Goal: Task Accomplishment & Management: Manage account settings

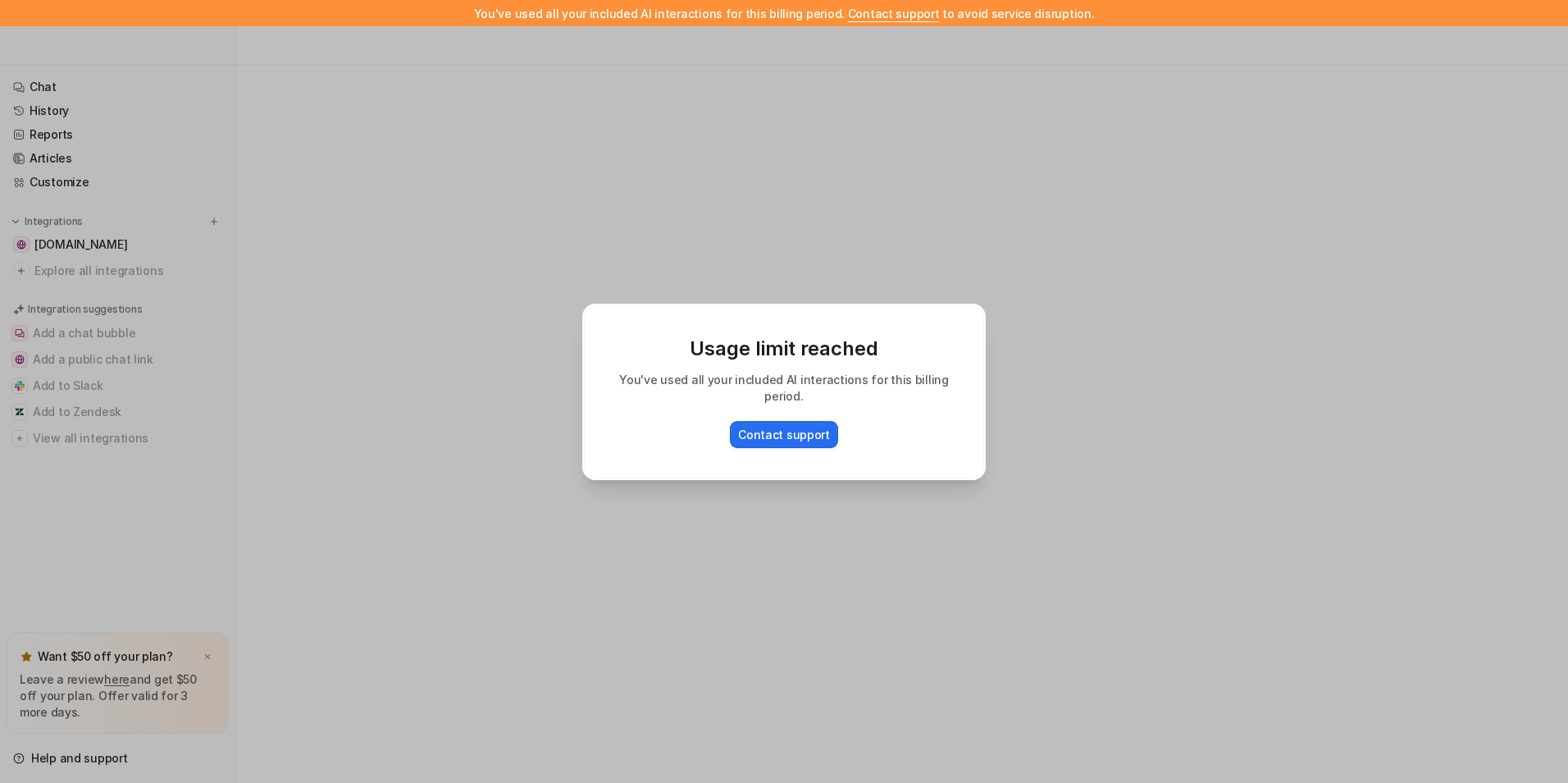
click at [834, 284] on div "Usage limit reached You've used all your included AI interactions for this bill…" at bounding box center [784, 391] width 430 height 783
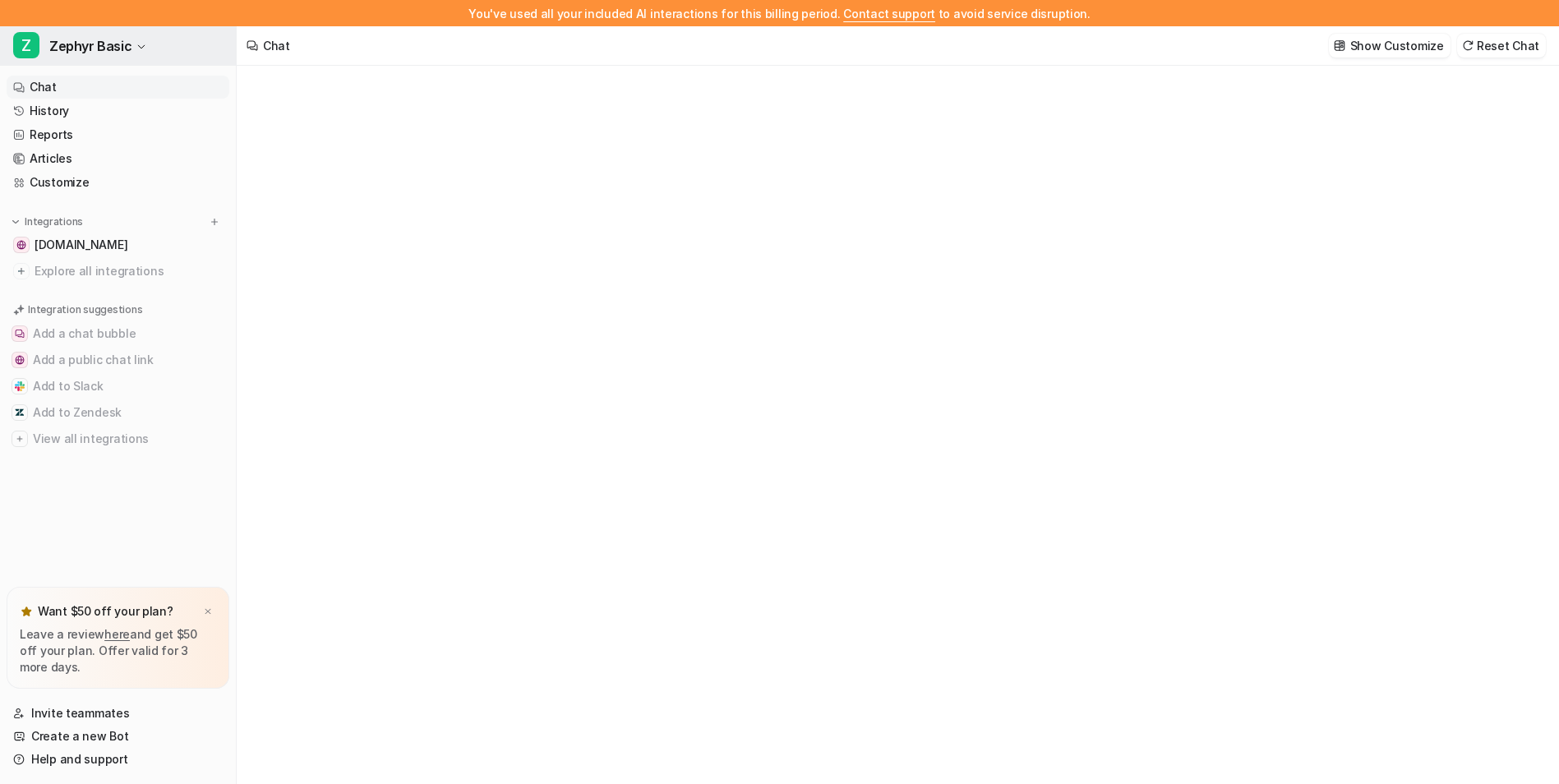
type textarea "**********"
click at [88, 44] on span "Zephyr Basic" at bounding box center [90, 45] width 82 height 23
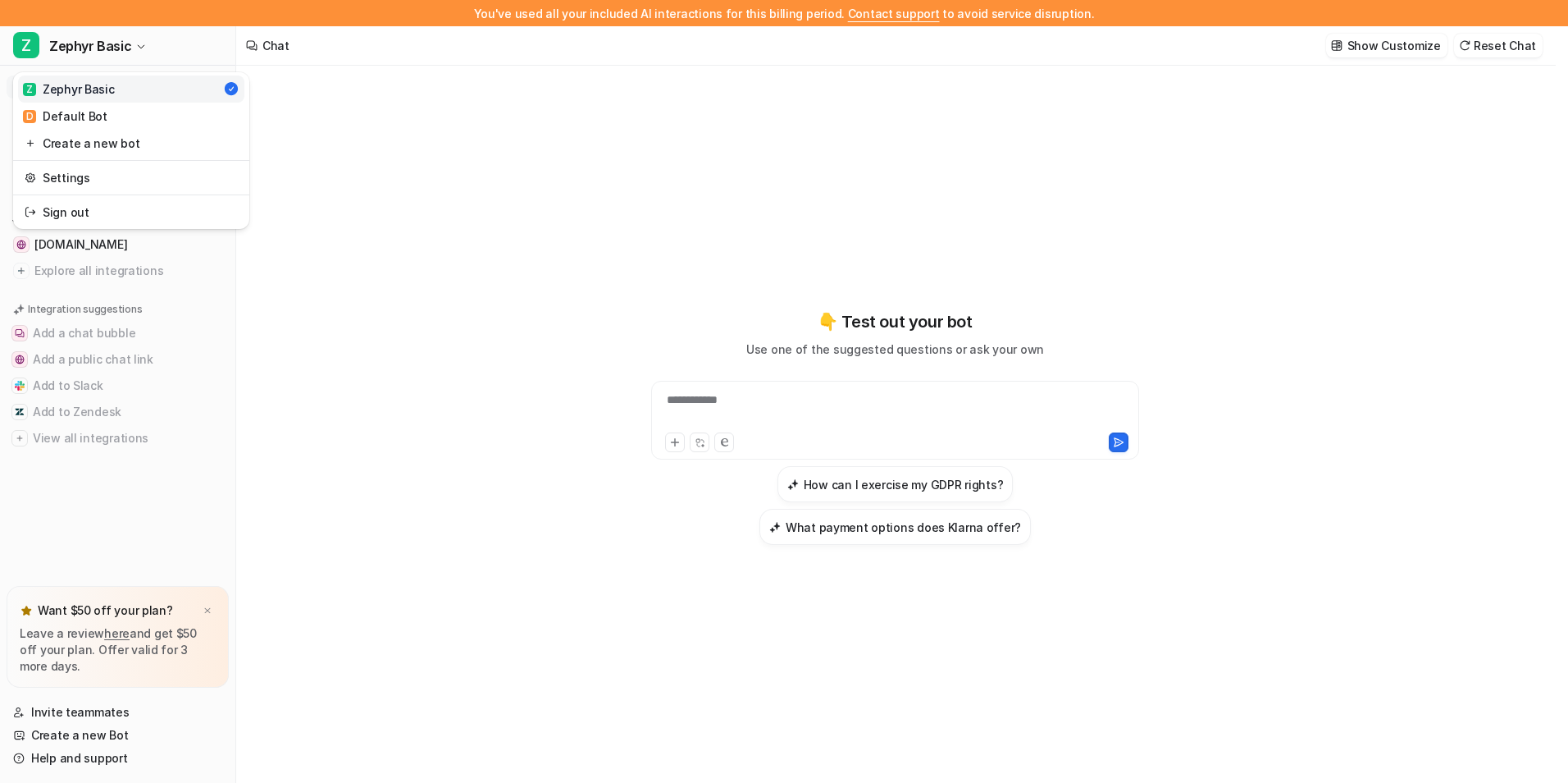
click at [129, 499] on div "Z Zephyr Basic Z Zephyr Basic D Default Bot Create a new bot Settings Sign out …" at bounding box center [118, 405] width 236 height 757
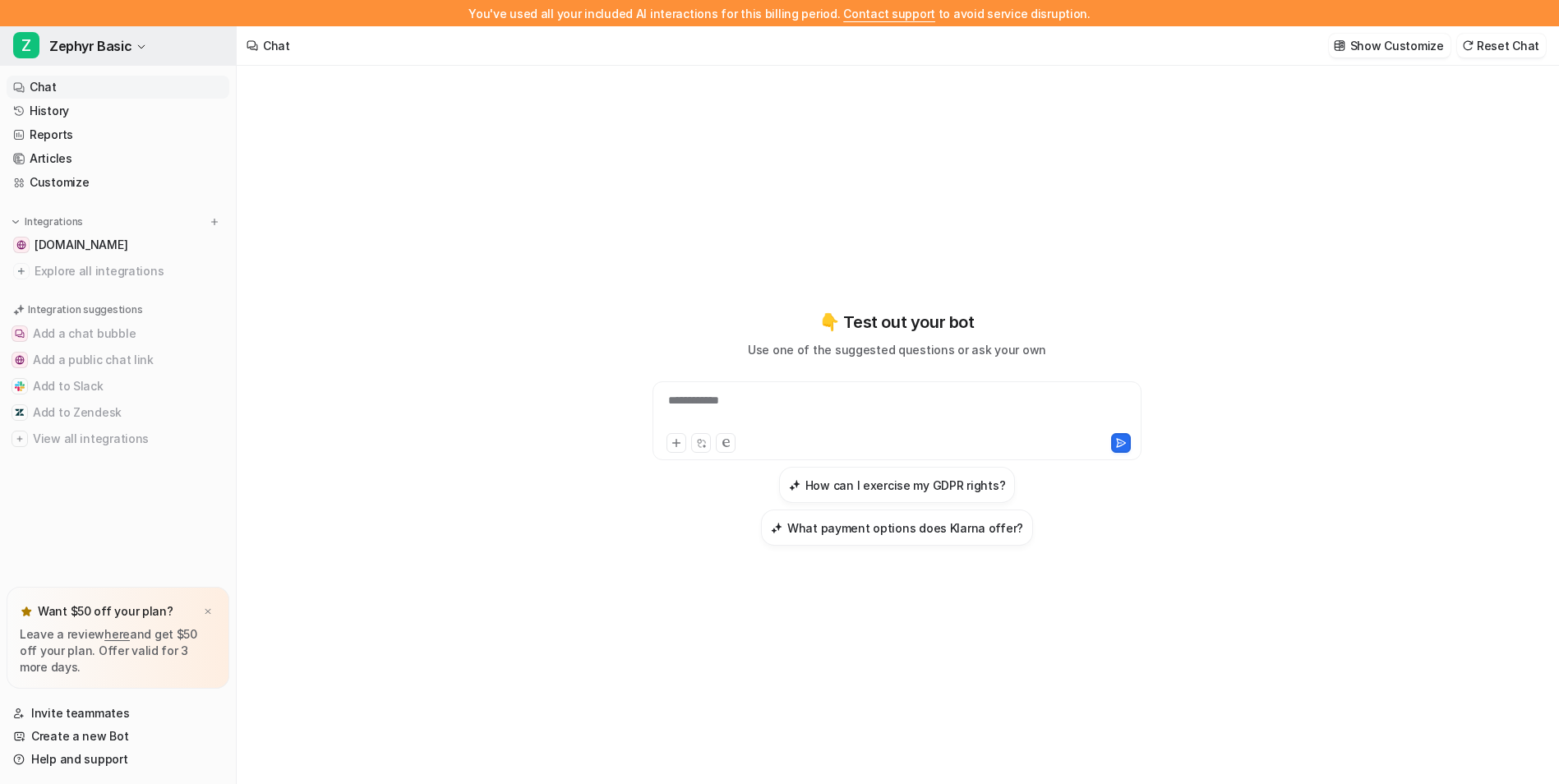
click at [75, 44] on span "Zephyr Basic" at bounding box center [90, 45] width 82 height 23
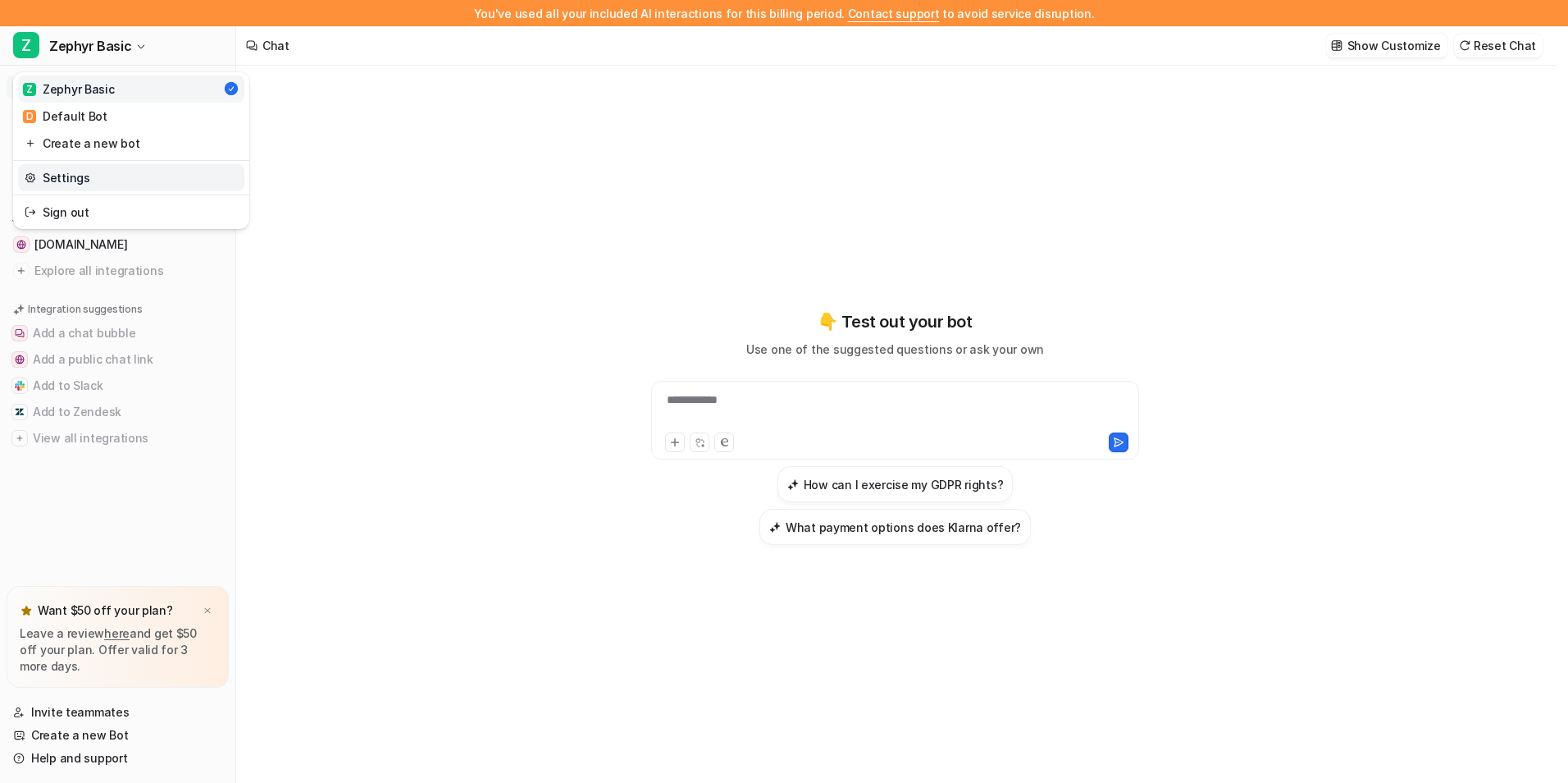
click at [67, 179] on link "Settings" at bounding box center [131, 178] width 226 height 27
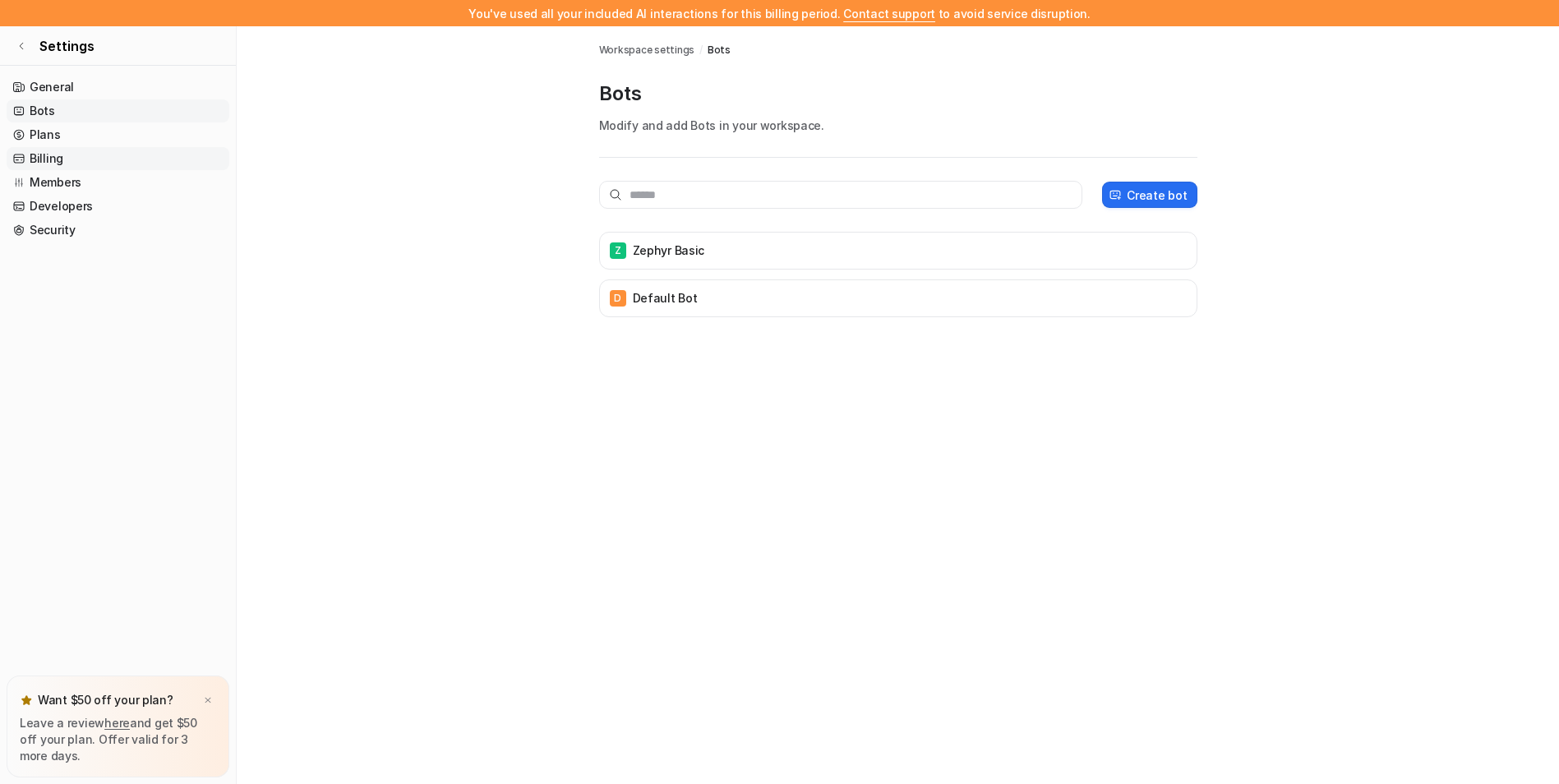
click at [63, 160] on link "Billing" at bounding box center [117, 158] width 223 height 23
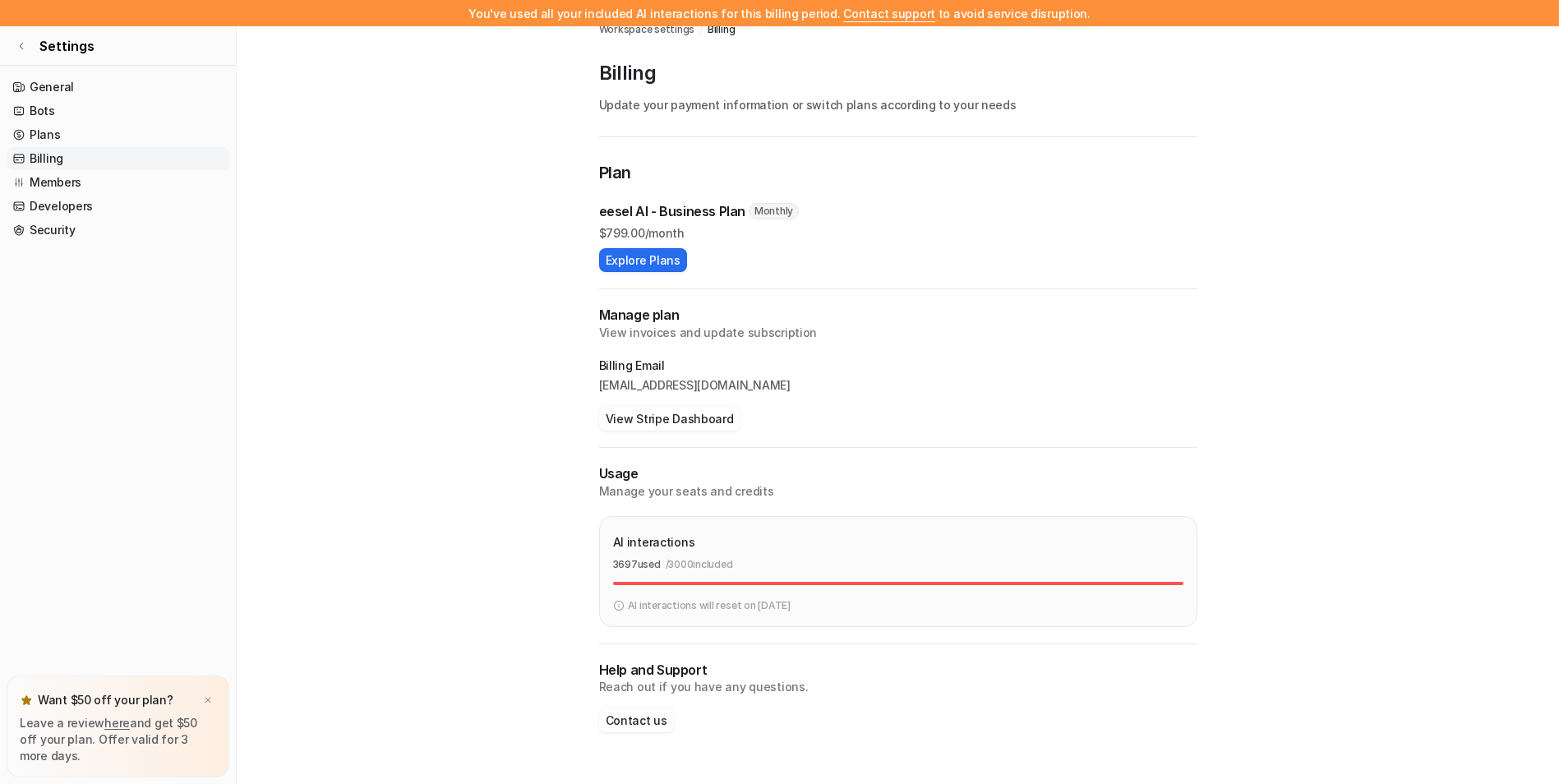
scroll to position [26, 0]
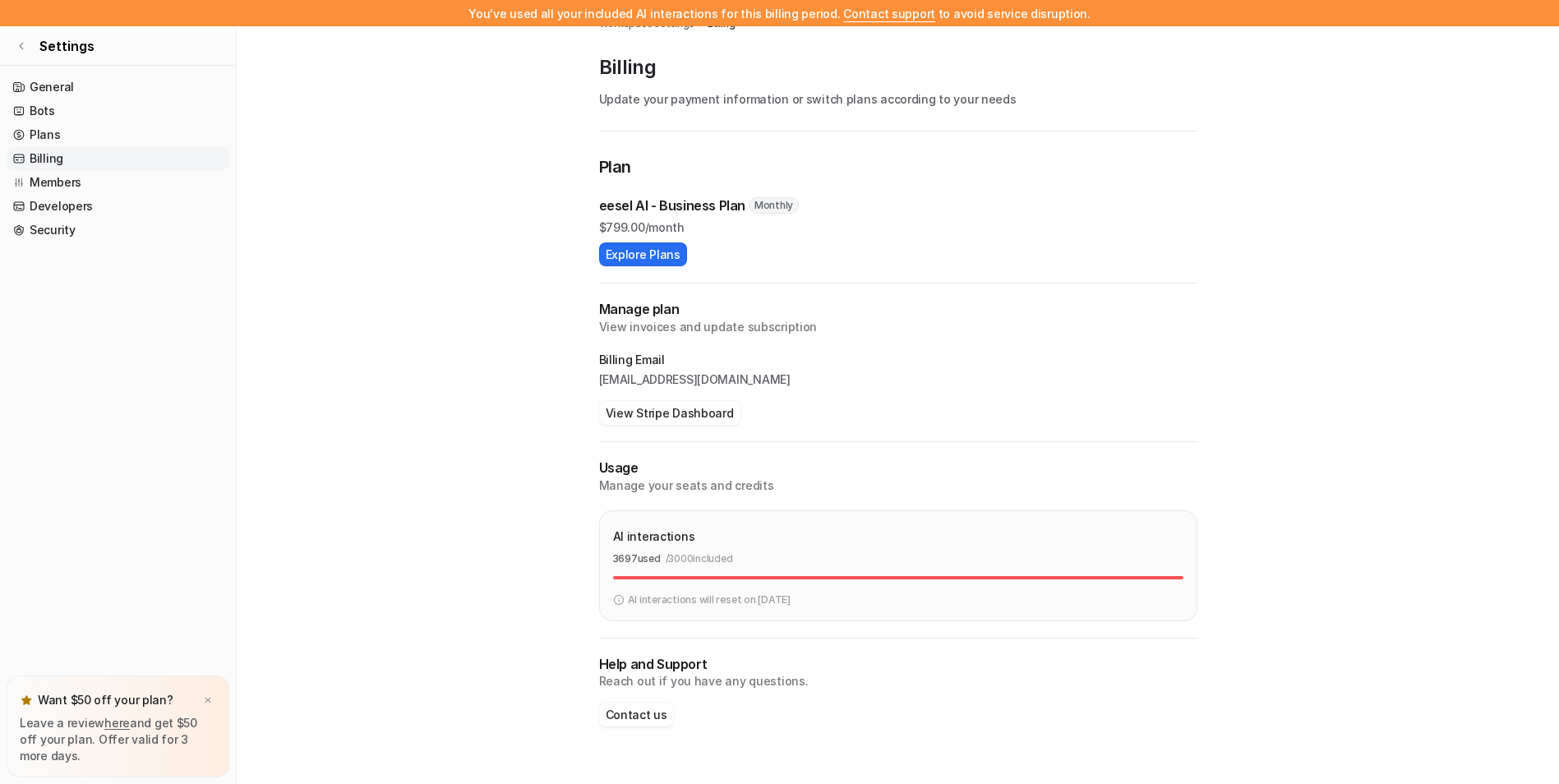
click at [1247, 44] on main "Workspace settings / Billing Billing Update your payment information or switch …" at bounding box center [897, 379] width 1322 height 759
click at [1295, 317] on main "Workspace settings / Billing Billing Update your payment information or switch …" at bounding box center [897, 379] width 1322 height 759
